Goal: Browse casually

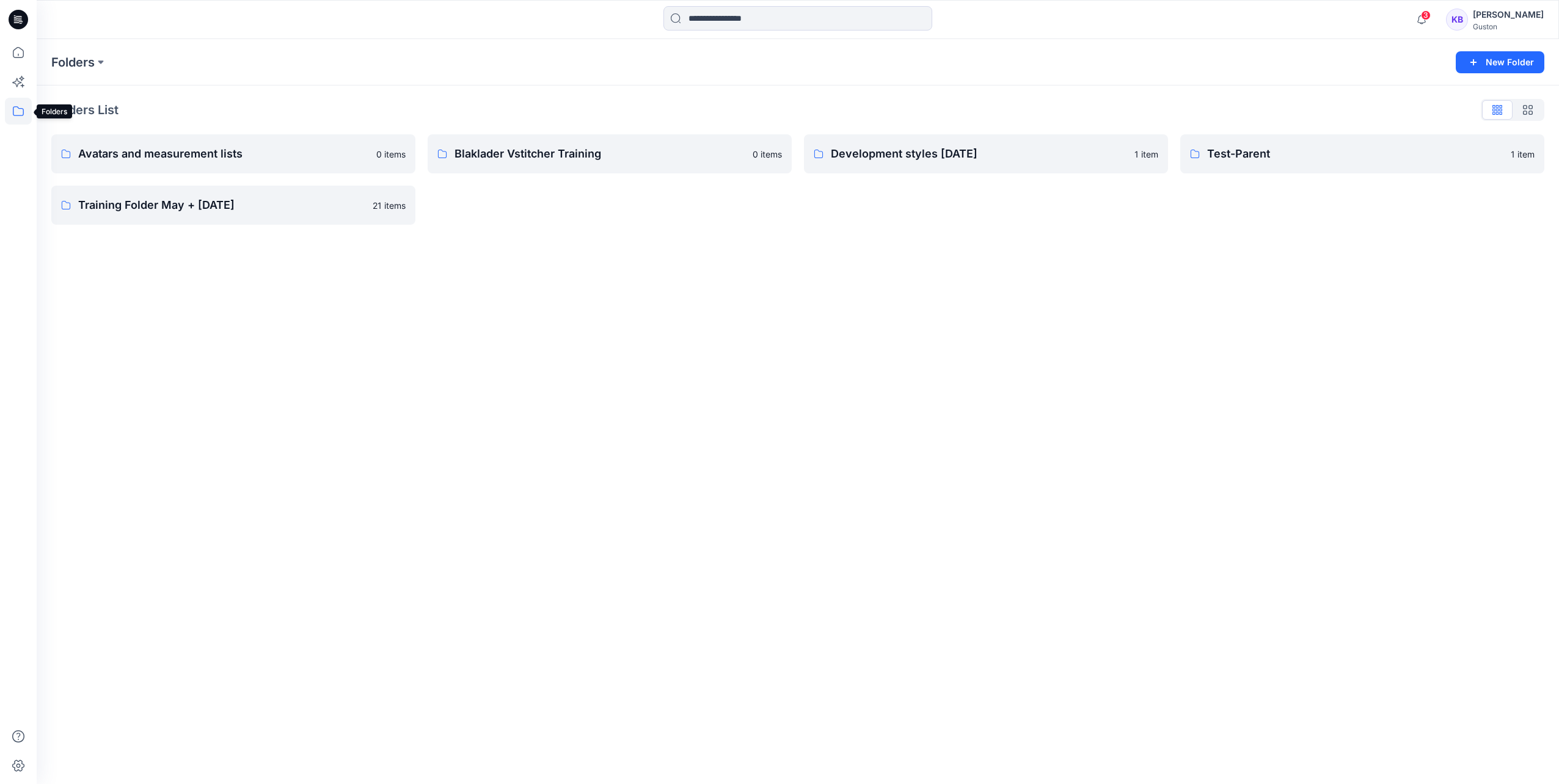
click at [14, 108] on icon at bounding box center [19, 111] width 11 height 9
click at [575, 365] on div "Folders New Folder Folders List Avatars and measurement lists 0 items Training …" at bounding box center [797, 411] width 1522 height 745
click at [9, 60] on icon at bounding box center [18, 52] width 26 height 26
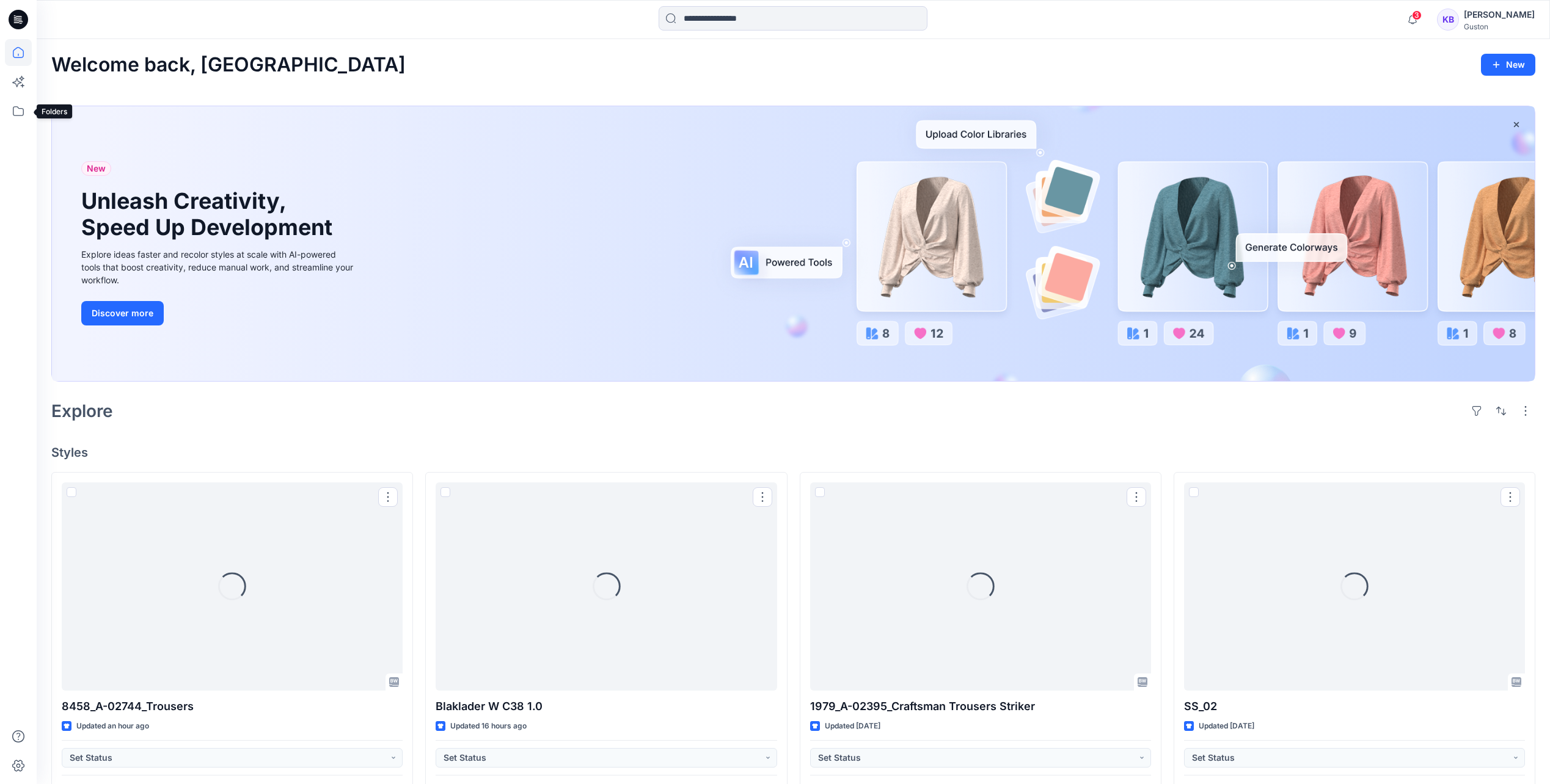
click at [8, 108] on icon at bounding box center [18, 111] width 26 height 26
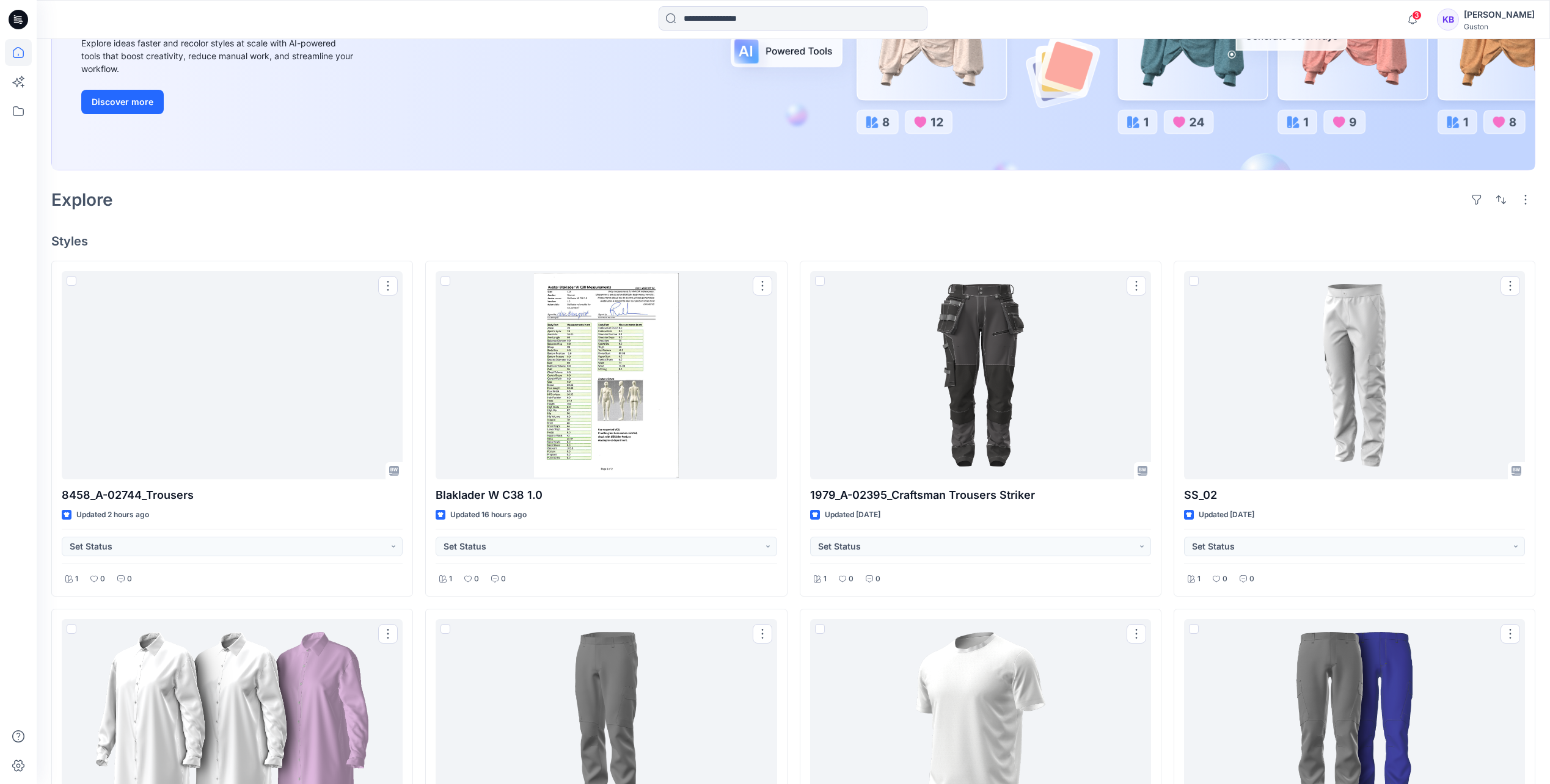
scroll to position [305, 0]
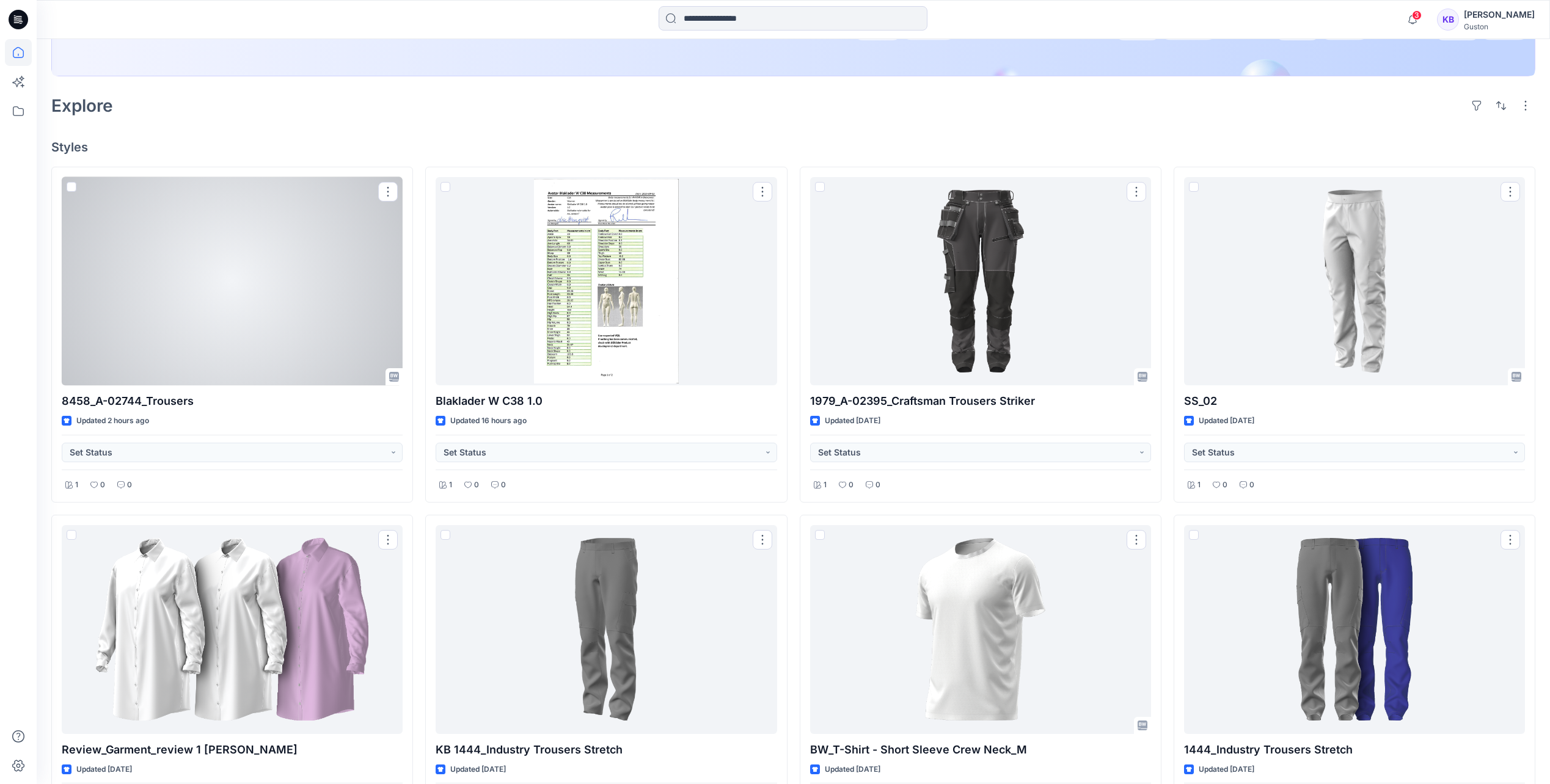
click at [222, 277] on div at bounding box center [232, 281] width 341 height 208
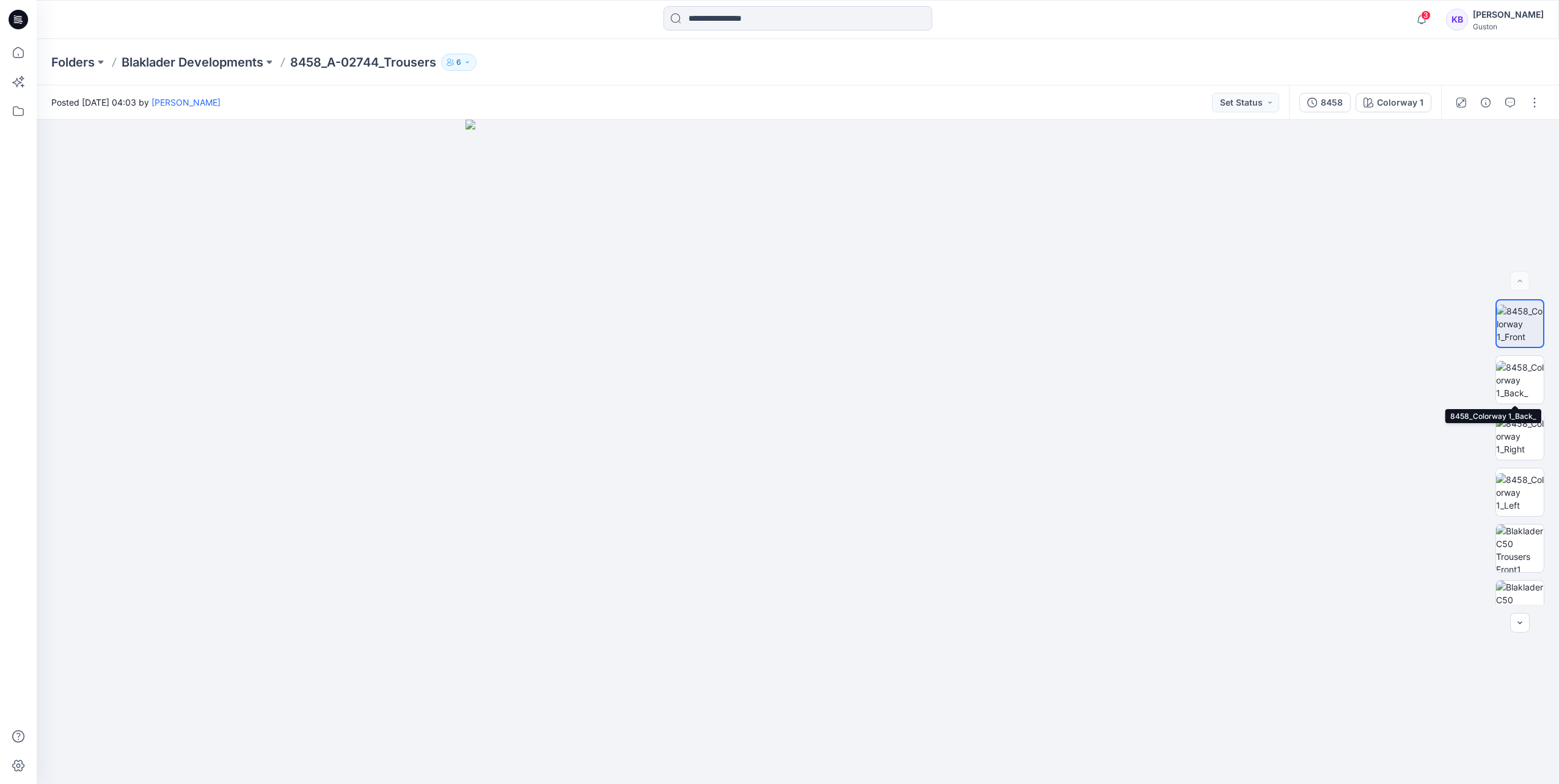
click at [1517, 378] on img at bounding box center [1520, 380] width 47 height 39
click at [1515, 317] on img at bounding box center [1520, 323] width 47 height 39
click at [1520, 489] on img at bounding box center [1520, 493] width 47 height 39
click at [1514, 432] on img at bounding box center [1520, 436] width 47 height 39
click at [1512, 379] on img at bounding box center [1520, 380] width 47 height 39
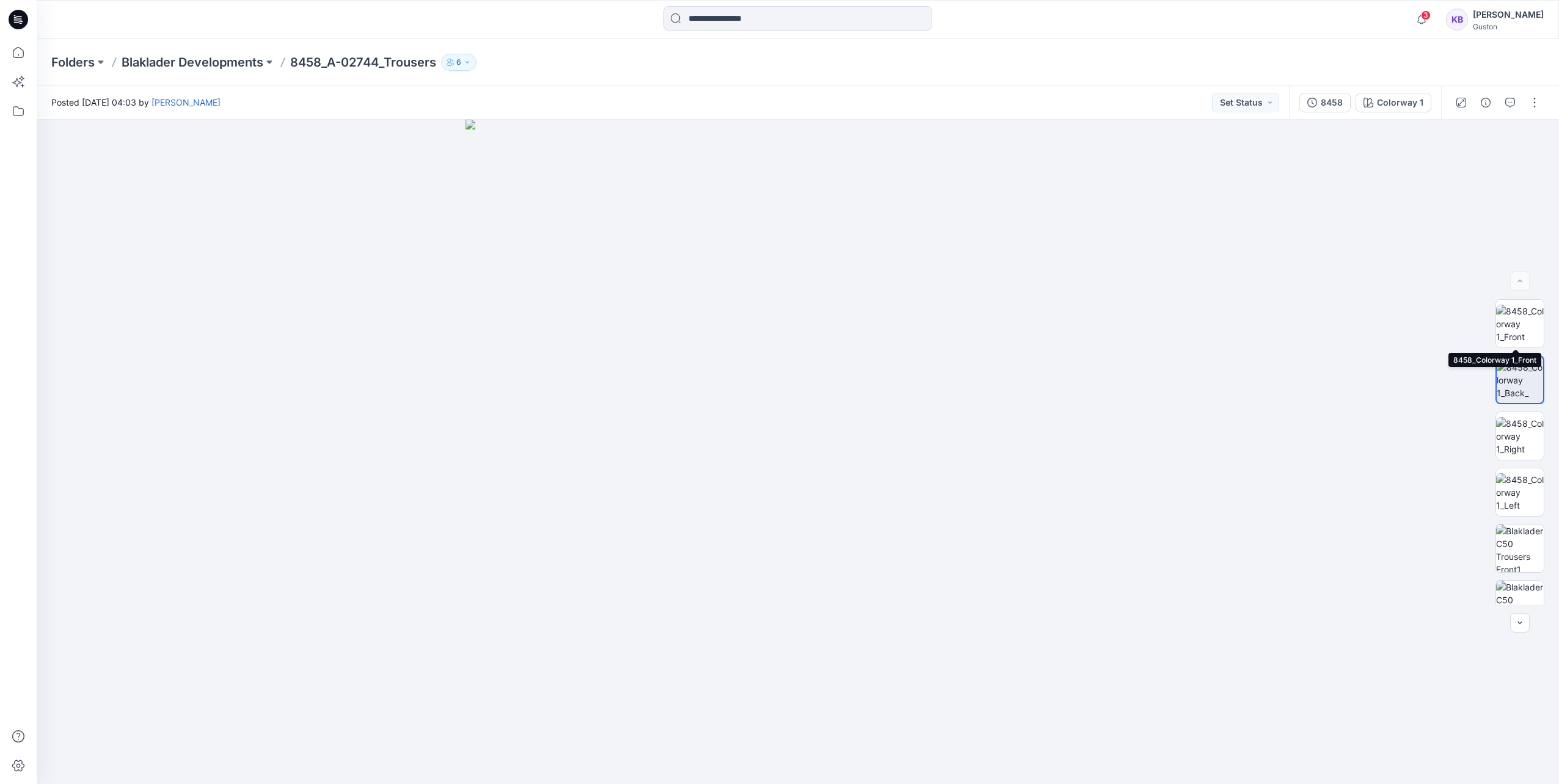
click at [1524, 325] on img at bounding box center [1520, 323] width 47 height 39
click at [1517, 374] on img at bounding box center [1520, 380] width 47 height 39
click at [1510, 321] on img at bounding box center [1520, 323] width 47 height 39
drag, startPoint x: 880, startPoint y: 550, endPoint x: 871, endPoint y: 367, distance: 183.2
click at [871, 367] on img at bounding box center [798, 265] width 1046 height 1038
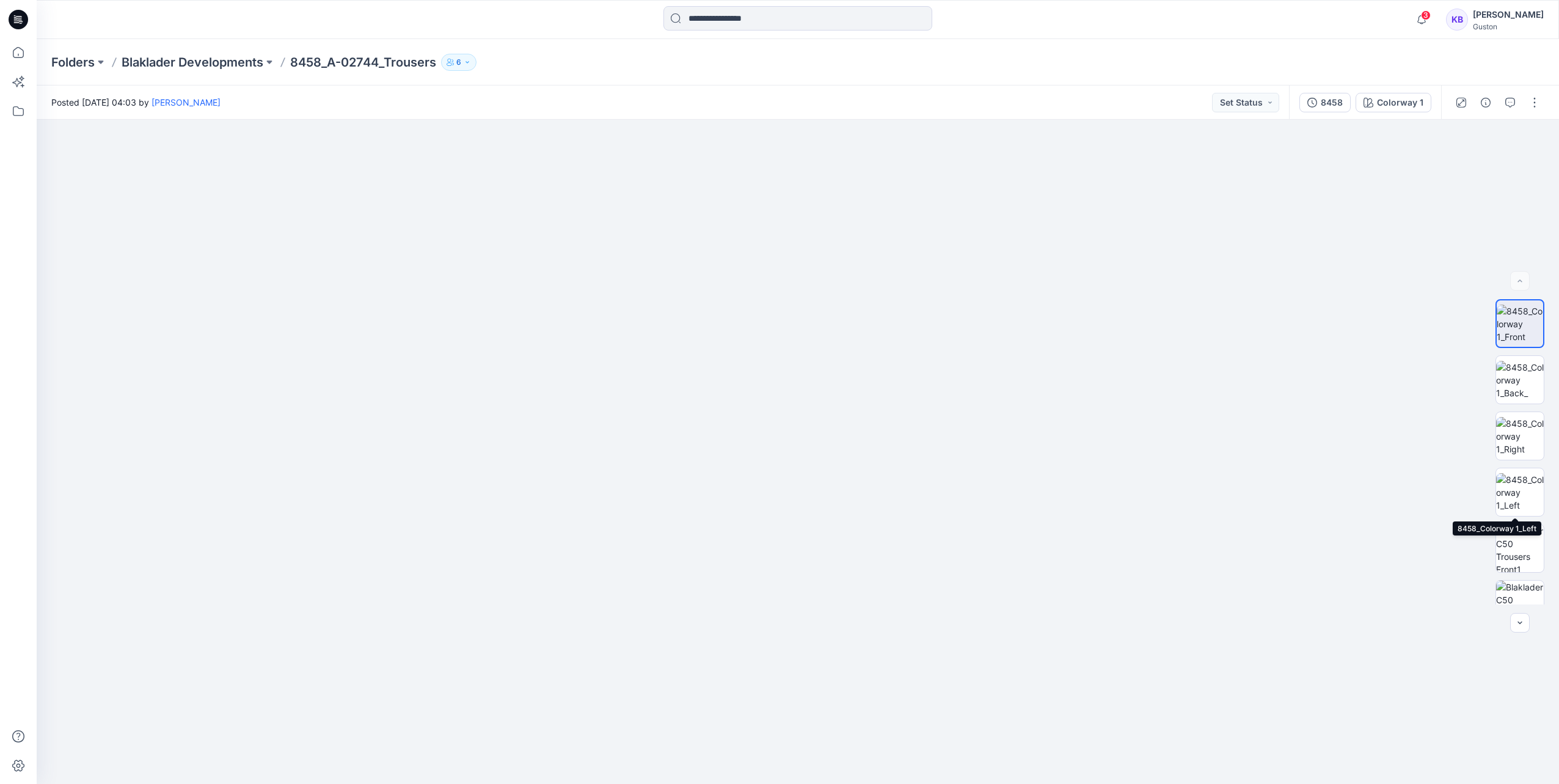
click at [1522, 496] on img at bounding box center [1520, 493] width 47 height 39
click at [1514, 332] on img at bounding box center [1520, 323] width 47 height 39
click at [1512, 369] on img at bounding box center [1520, 380] width 47 height 39
click at [1521, 434] on img at bounding box center [1520, 436] width 47 height 39
click at [1518, 476] on img at bounding box center [1520, 493] width 47 height 39
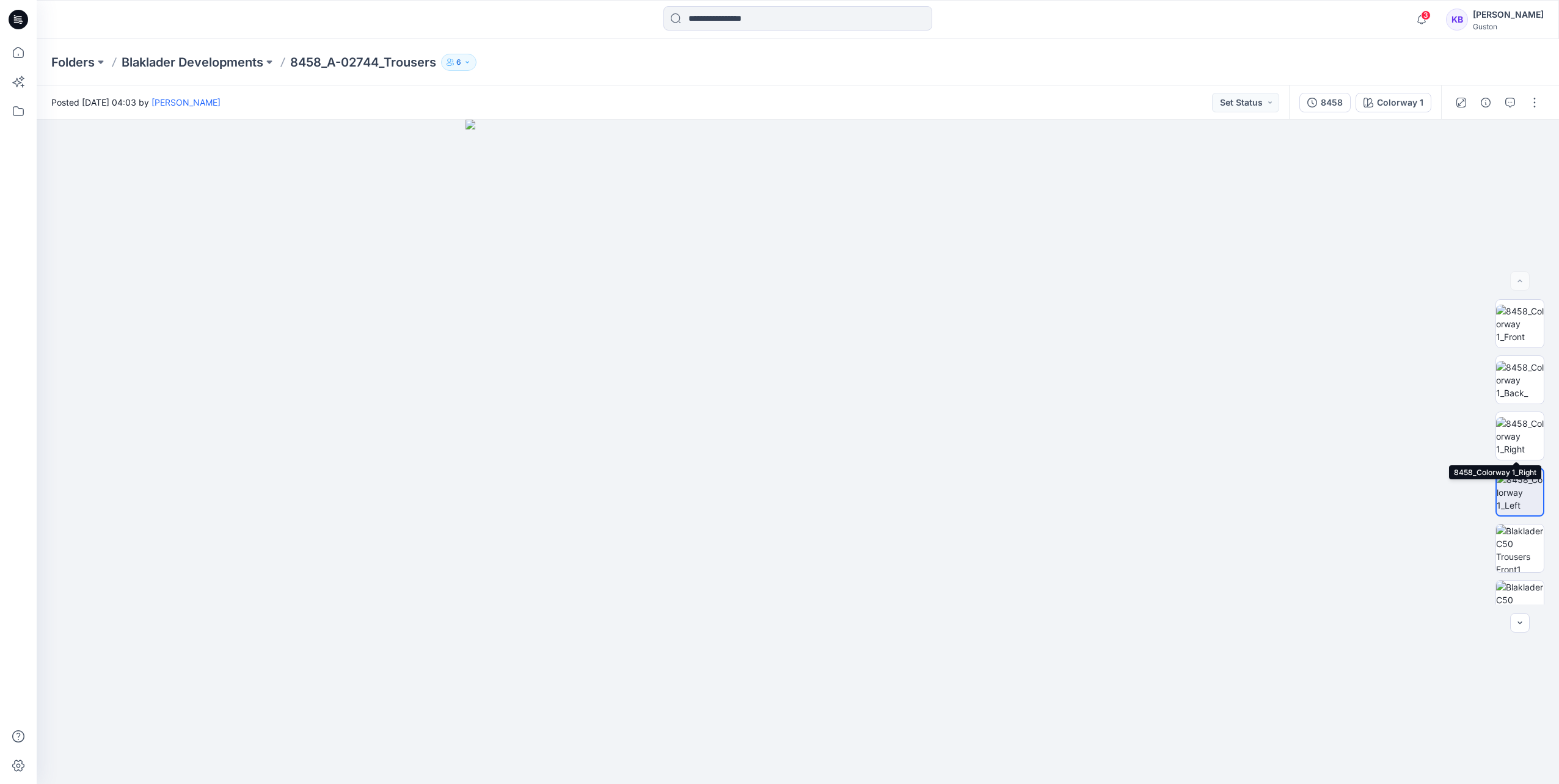
click at [1518, 434] on img at bounding box center [1520, 436] width 47 height 39
